Goal: Browse casually

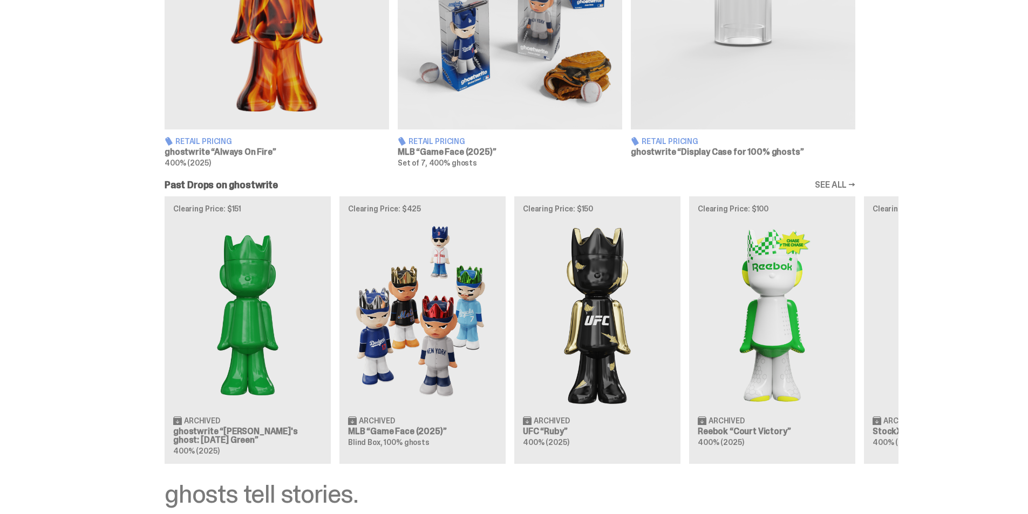
scroll to position [810, 0]
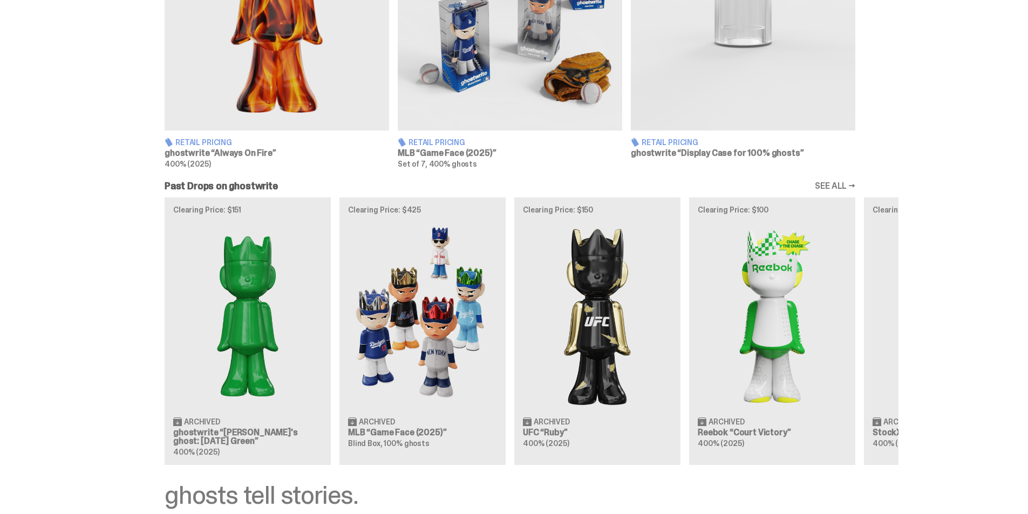
click at [834, 185] on link "SEE ALL →" at bounding box center [835, 186] width 40 height 9
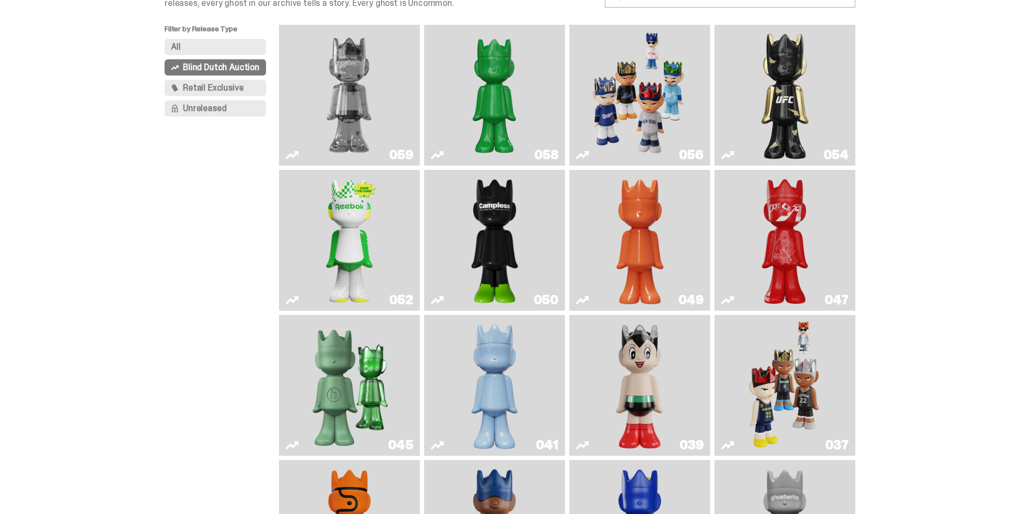
scroll to position [84, 0]
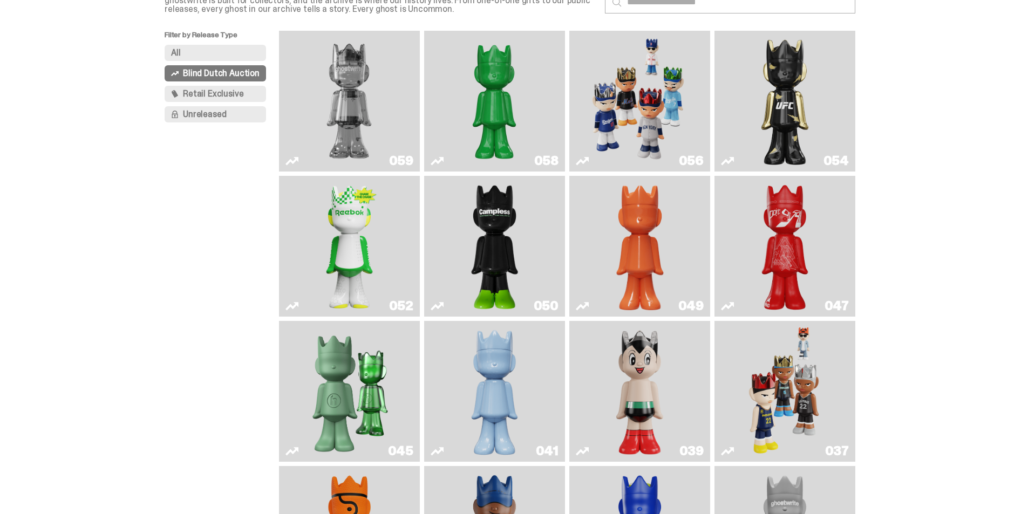
click at [372, 260] on img "Court Victory" at bounding box center [349, 246] width 57 height 132
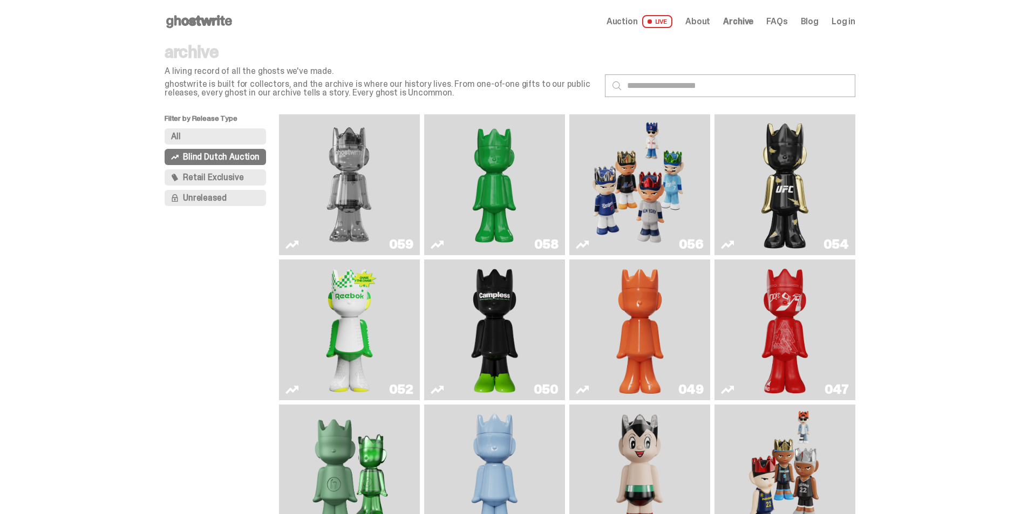
click at [798, 314] on img "Skip" at bounding box center [785, 330] width 57 height 132
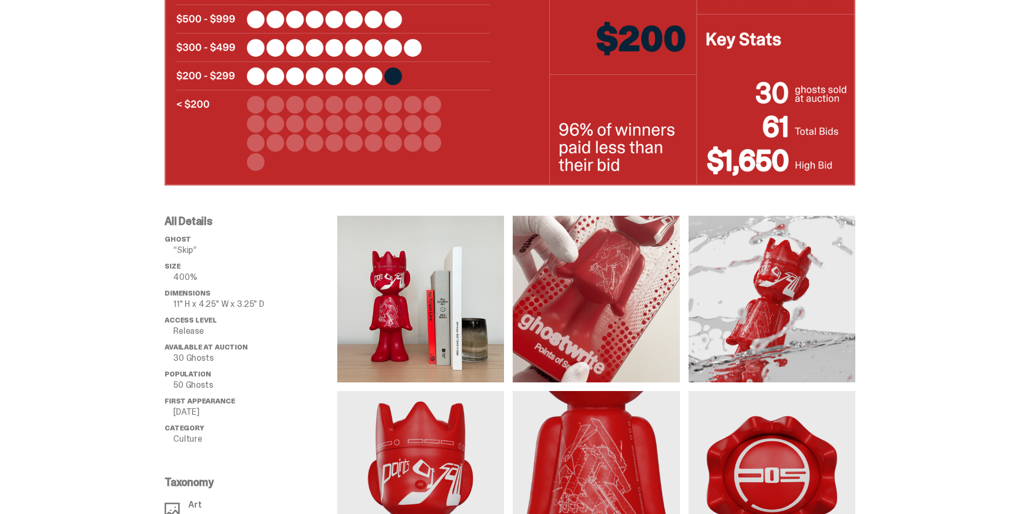
scroll to position [594, 0]
